Goal: Task Accomplishment & Management: Use online tool/utility

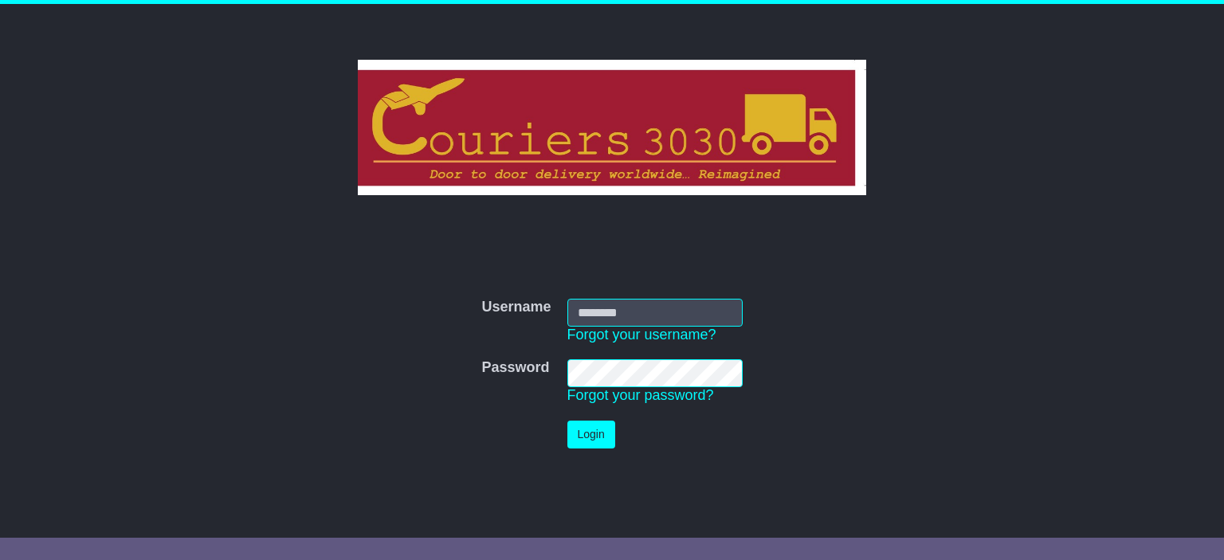
type input "**********"
click at [581, 439] on button "Login" at bounding box center [591, 435] width 48 height 28
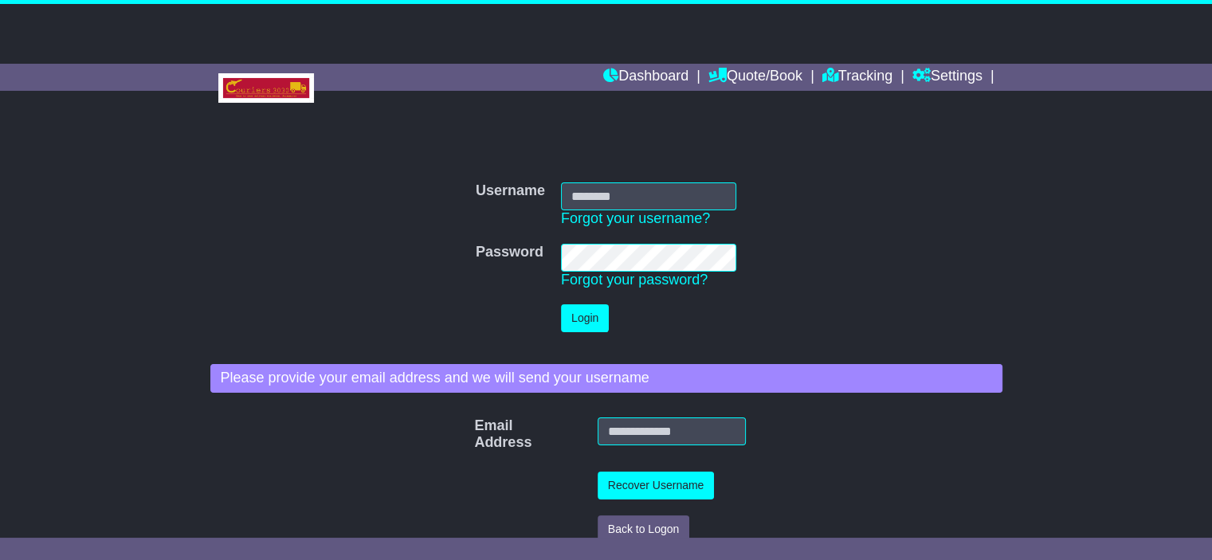
type input "**********"
click at [586, 319] on button "Login" at bounding box center [585, 318] width 48 height 28
